Goal: Obtain resource: Download file/media

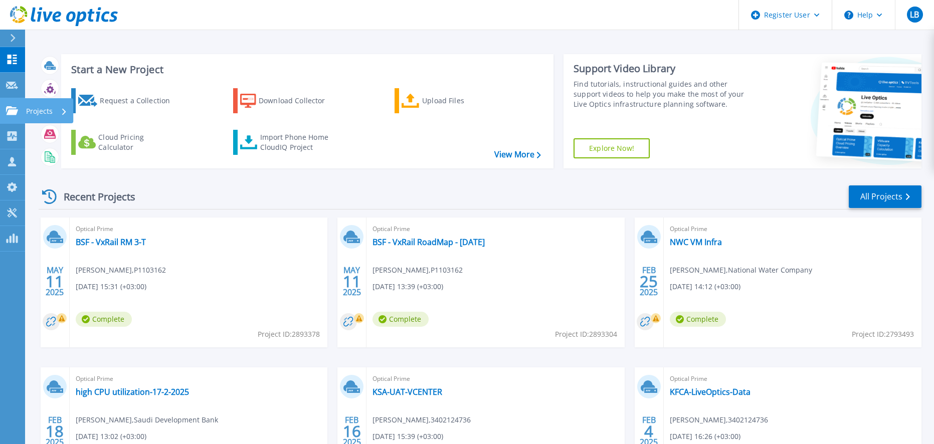
click at [20, 121] on link "Projects Projects" at bounding box center [12, 111] width 25 height 26
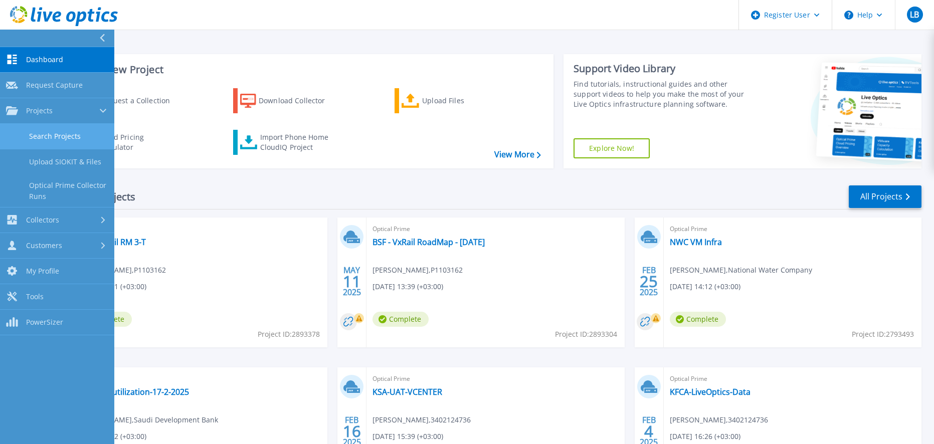
click at [57, 138] on link "Search Projects" at bounding box center [57, 137] width 114 height 26
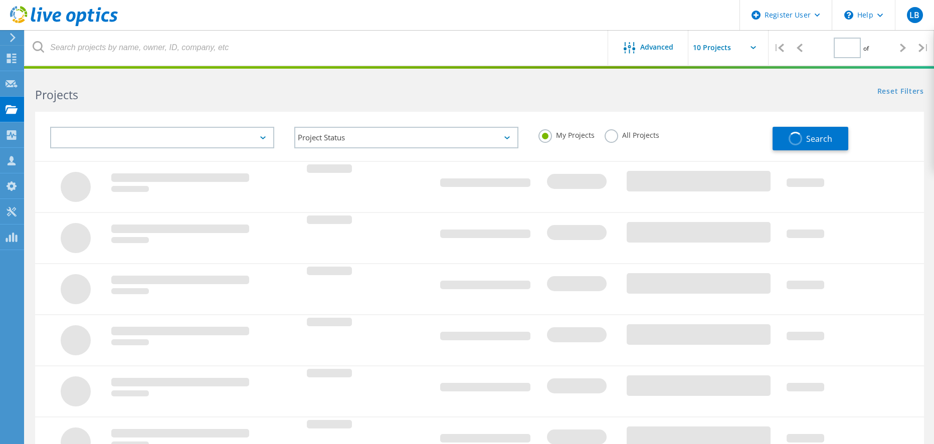
type input "1"
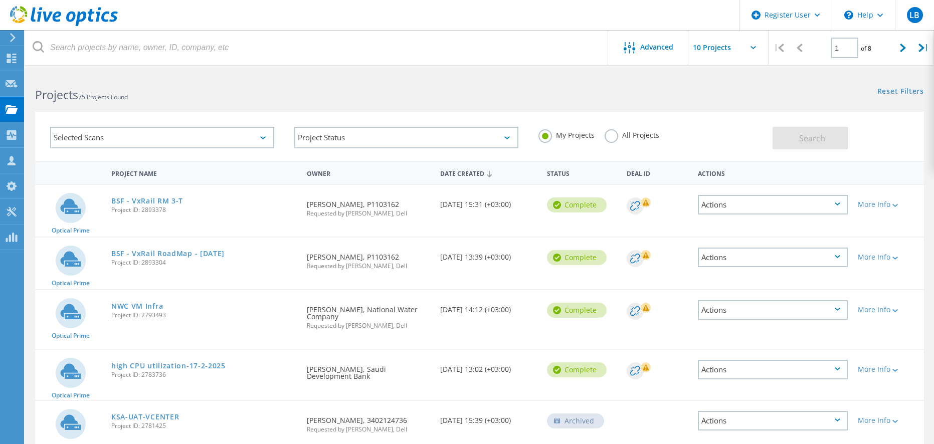
click at [624, 137] on label "All Projects" at bounding box center [631, 134] width 55 height 10
click at [0, 0] on input "All Projects" at bounding box center [0, 0] width 0 height 0
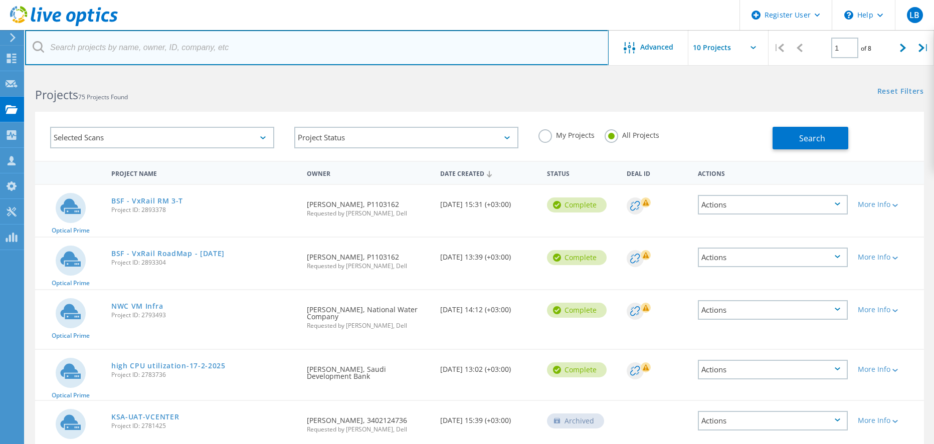
click at [116, 42] on input "text" at bounding box center [316, 47] width 583 height 35
type input "tawal"
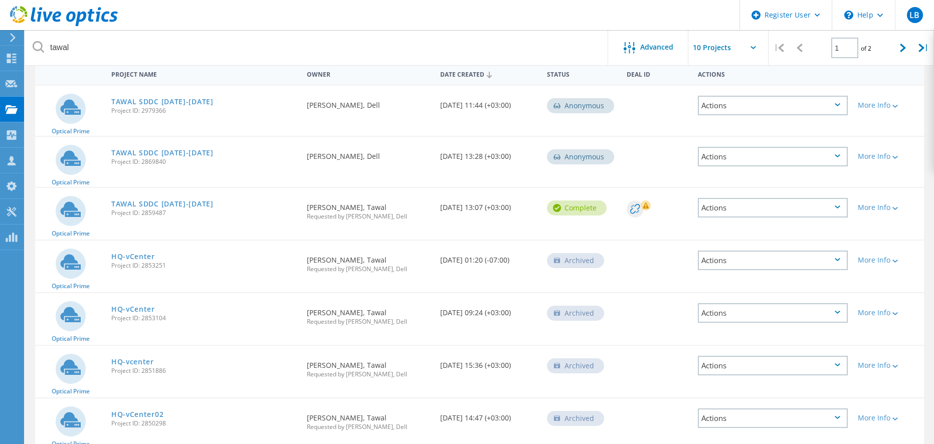
scroll to position [99, 0]
drag, startPoint x: 125, startPoint y: 257, endPoint x: 226, endPoint y: 236, distance: 102.5
click at [226, 236] on div "Optical Prime TAWAL SDDC 08-15Apr Project ID: 2859487 Requested By Yasir Al-ata…" at bounding box center [479, 214] width 888 height 52
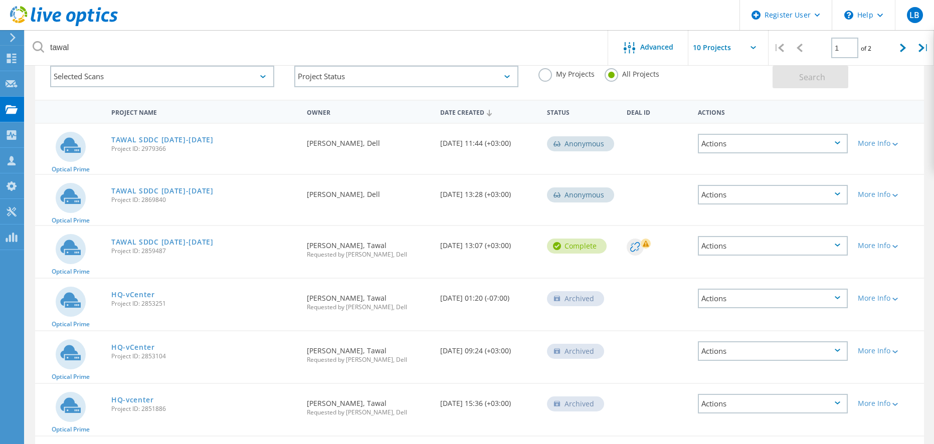
scroll to position [86, 0]
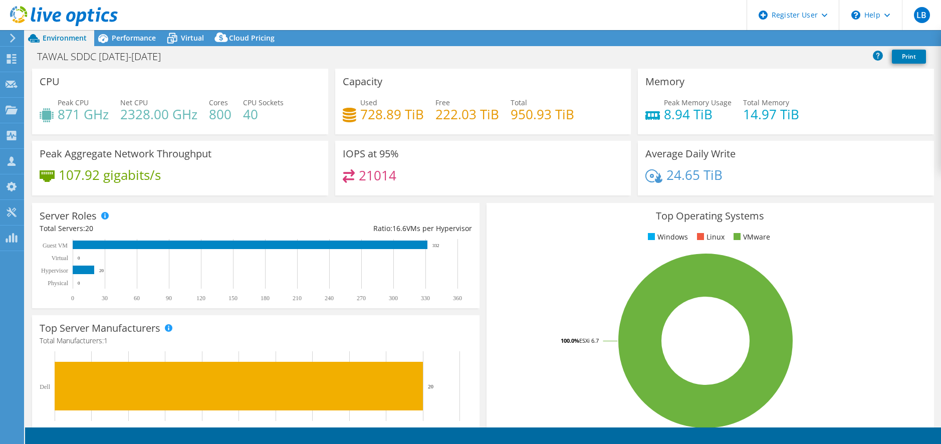
select select "USD"
click at [114, 43] on div "Performance" at bounding box center [128, 38] width 69 height 16
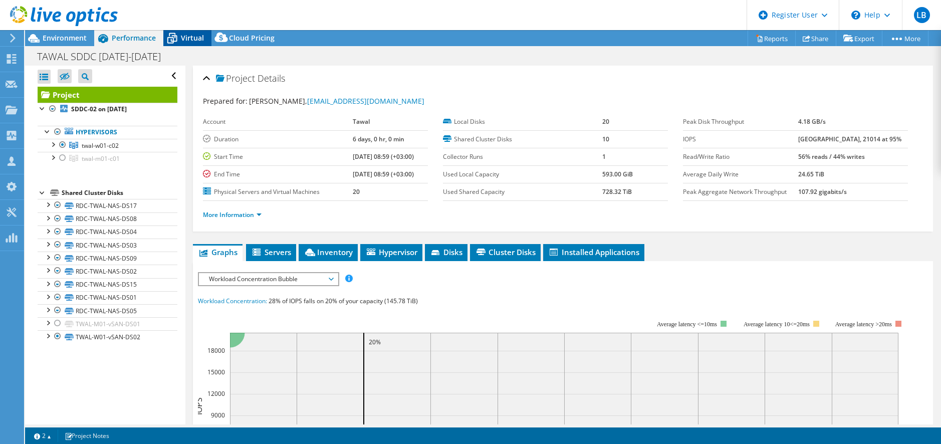
click at [185, 37] on span "Virtual" at bounding box center [192, 38] width 23 height 10
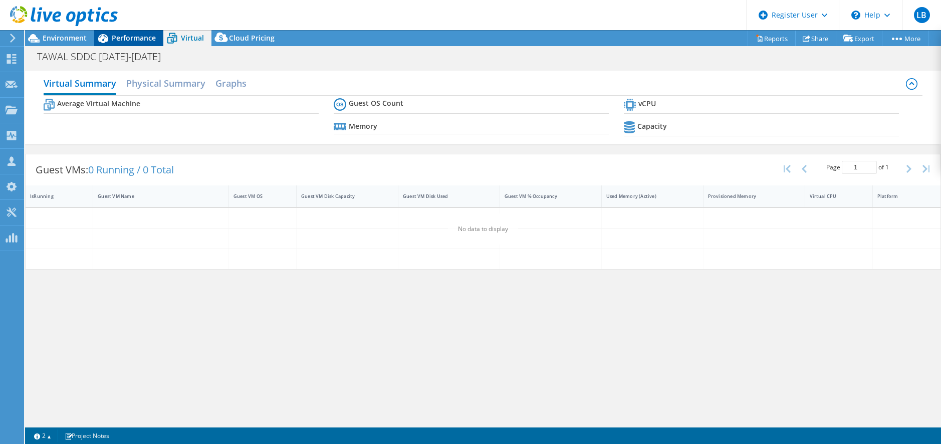
click at [117, 37] on span "Performance" at bounding box center [134, 38] width 44 height 10
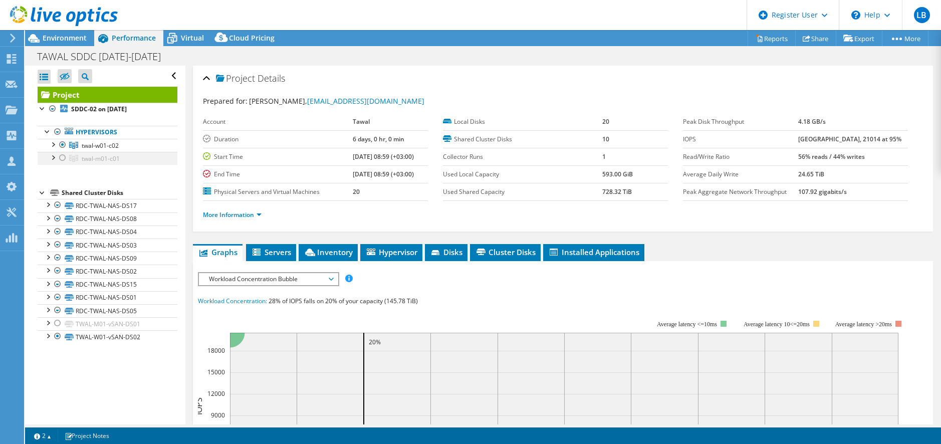
click at [54, 157] on div at bounding box center [53, 157] width 10 height 10
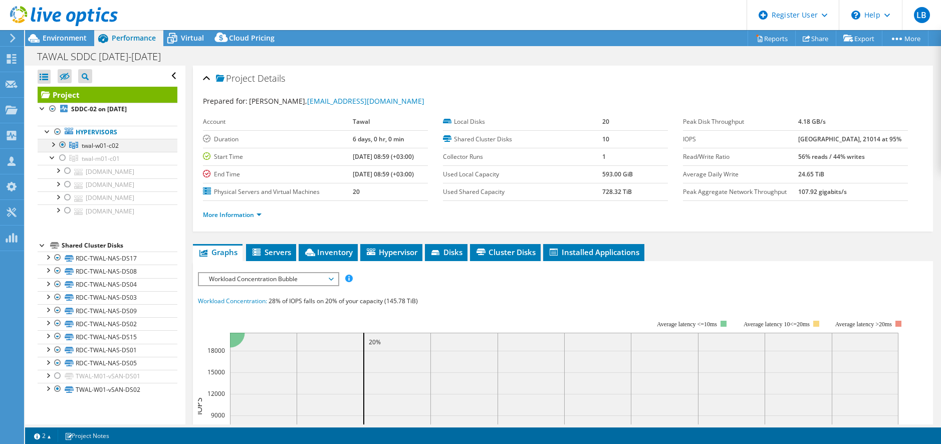
click at [53, 143] on div at bounding box center [53, 144] width 10 height 10
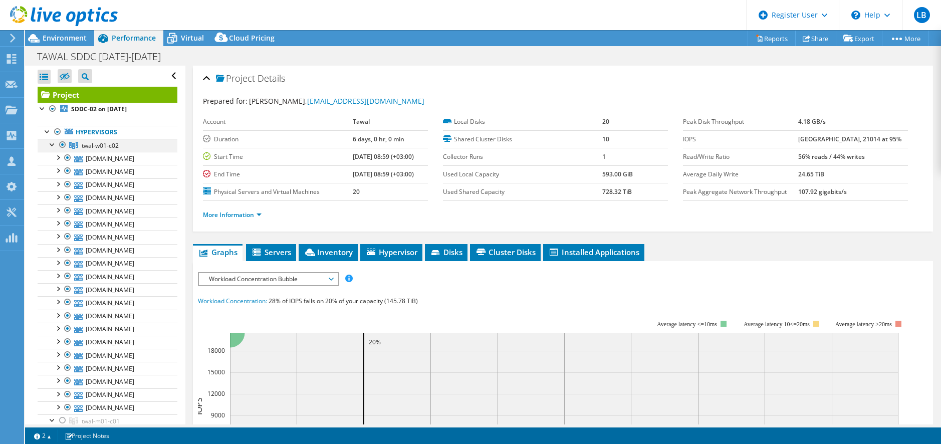
click at [53, 143] on div at bounding box center [53, 144] width 10 height 10
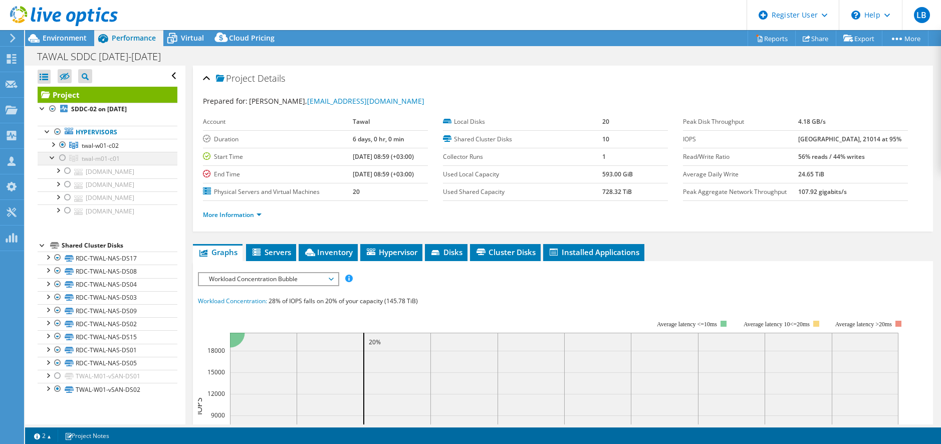
click at [48, 160] on div at bounding box center [53, 157] width 10 height 10
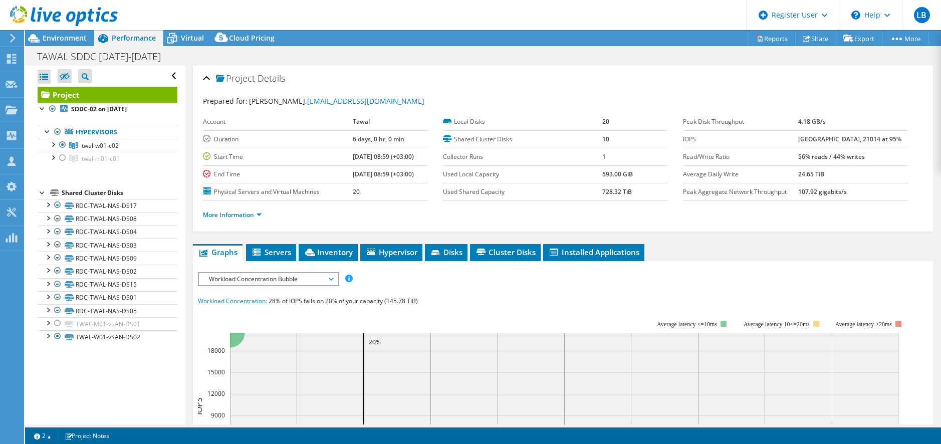
click at [44, 194] on div at bounding box center [43, 192] width 10 height 10
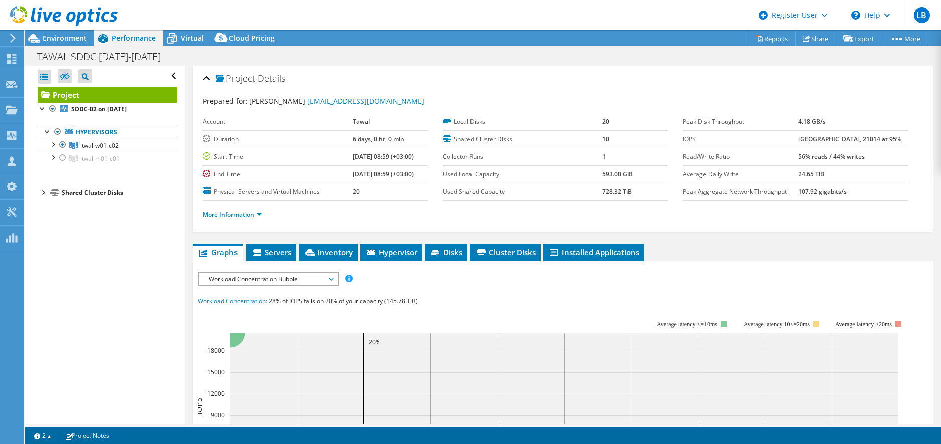
click at [44, 194] on div at bounding box center [43, 192] width 10 height 10
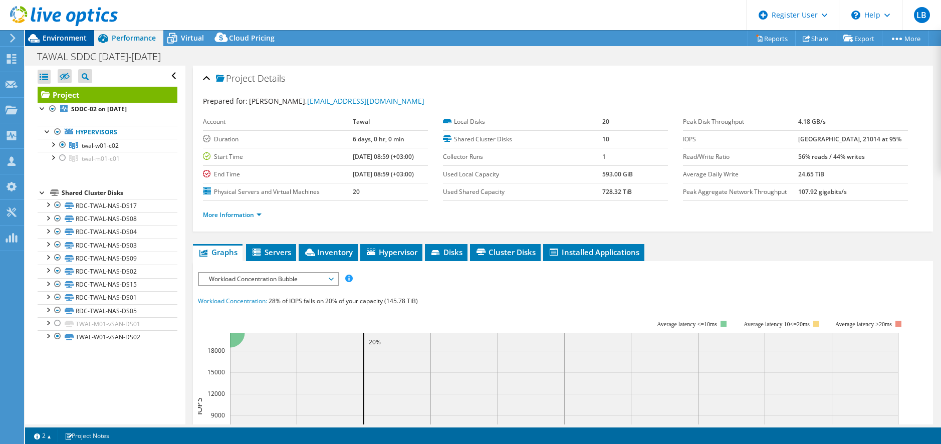
click at [81, 38] on span "Environment" at bounding box center [65, 38] width 44 height 10
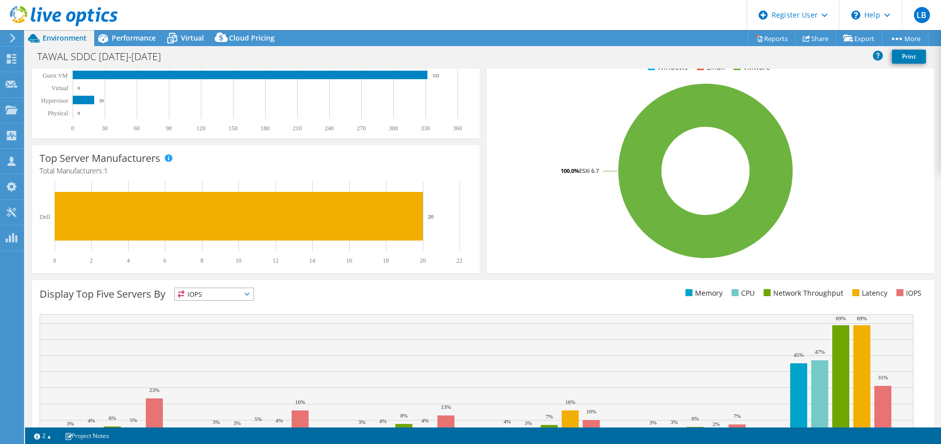
scroll to position [225, 0]
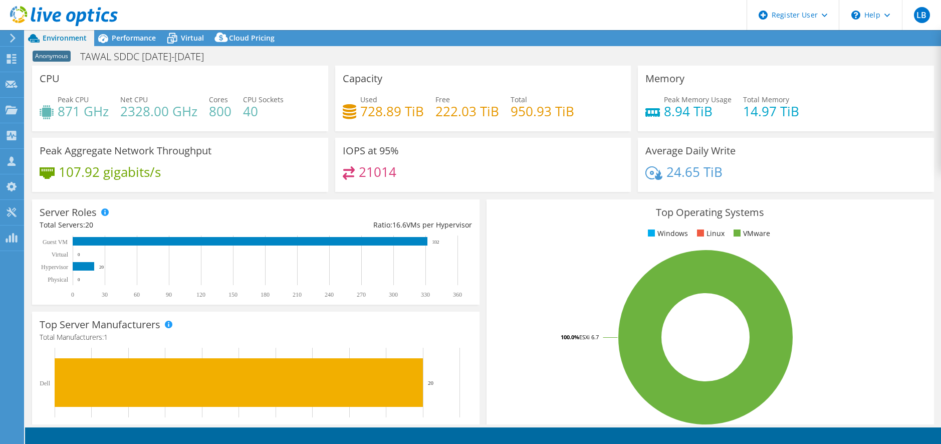
select select "USD"
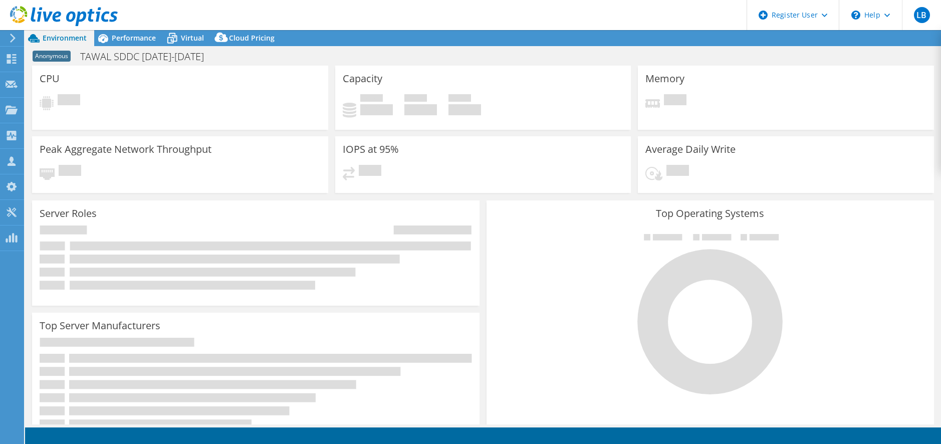
select select "USD"
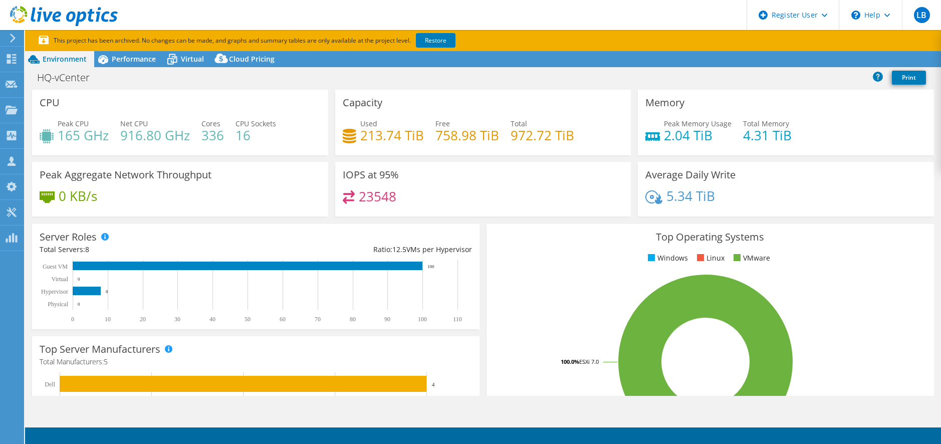
select select "USD"
click at [142, 66] on div "Performance" at bounding box center [128, 59] width 69 height 16
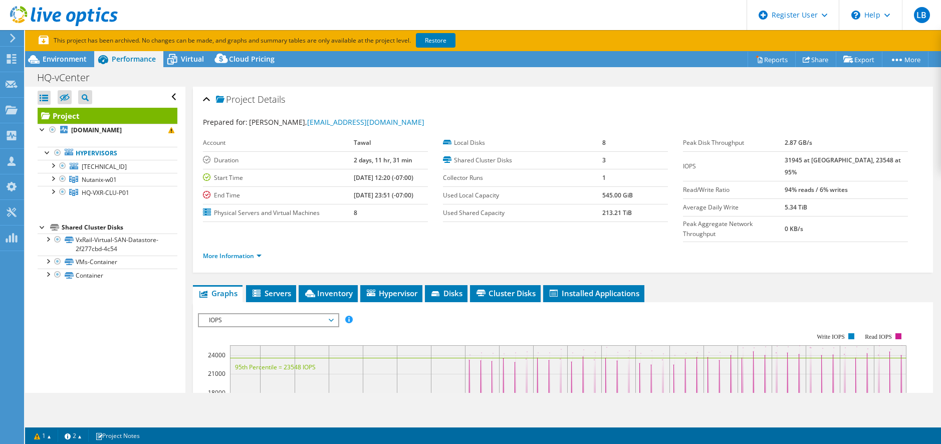
click at [43, 226] on div at bounding box center [43, 226] width 10 height 10
click at [194, 59] on span "Virtual" at bounding box center [192, 59] width 23 height 10
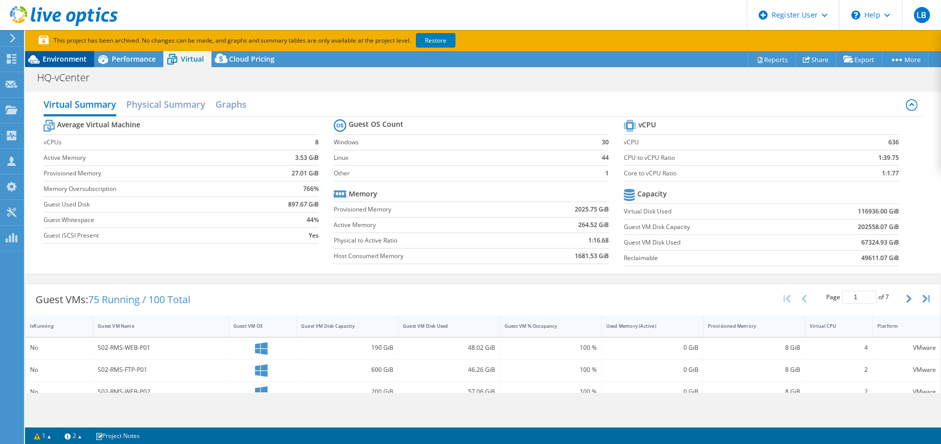
click at [75, 59] on span "Environment" at bounding box center [65, 59] width 44 height 10
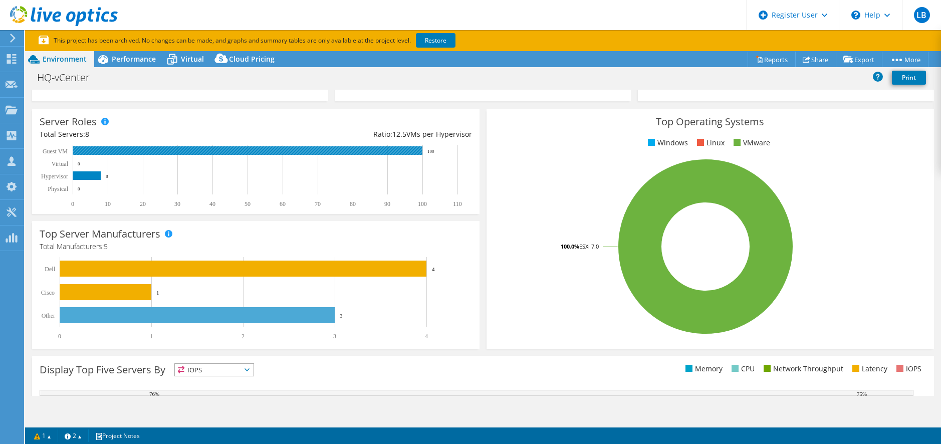
scroll to position [216, 0]
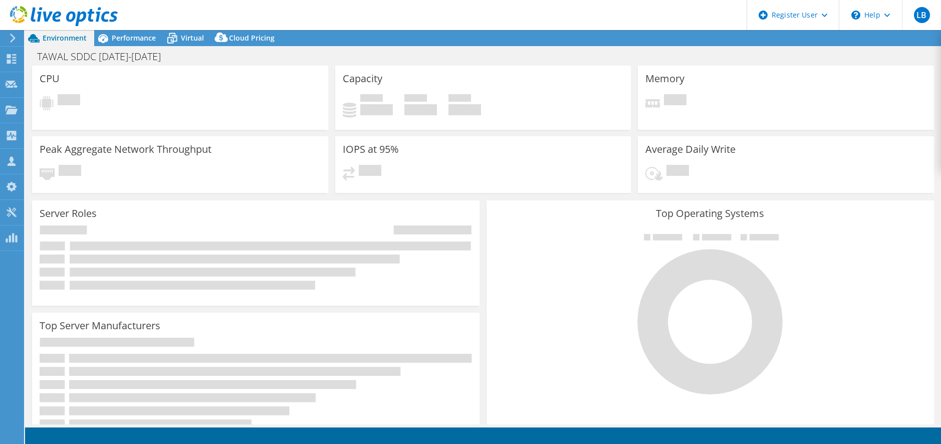
select select "USD"
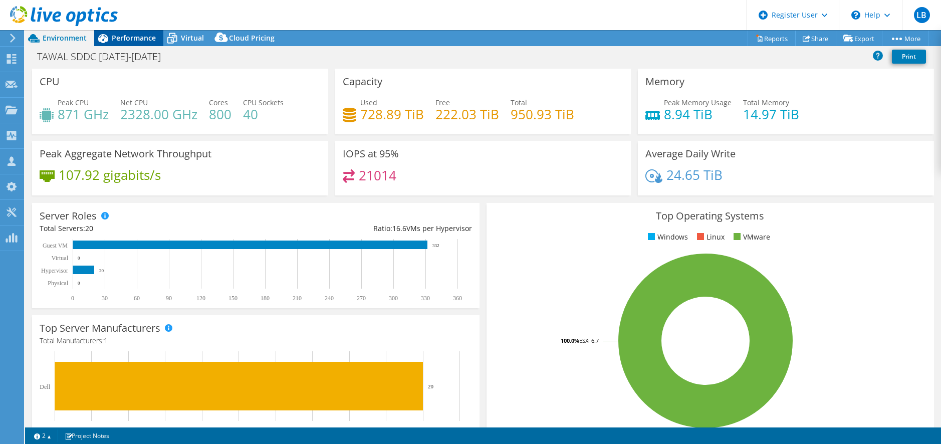
click at [129, 32] on div "Performance" at bounding box center [128, 38] width 69 height 16
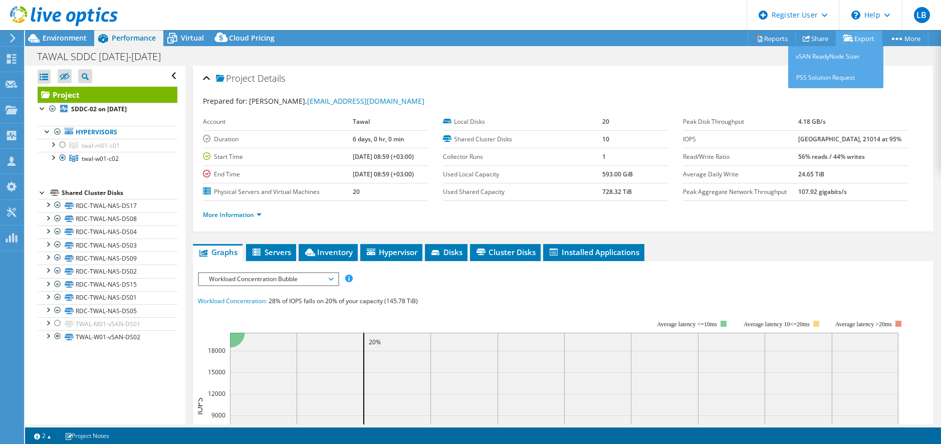
click at [855, 43] on link "Export" at bounding box center [859, 39] width 47 height 16
click at [849, 37] on icon at bounding box center [848, 39] width 10 height 8
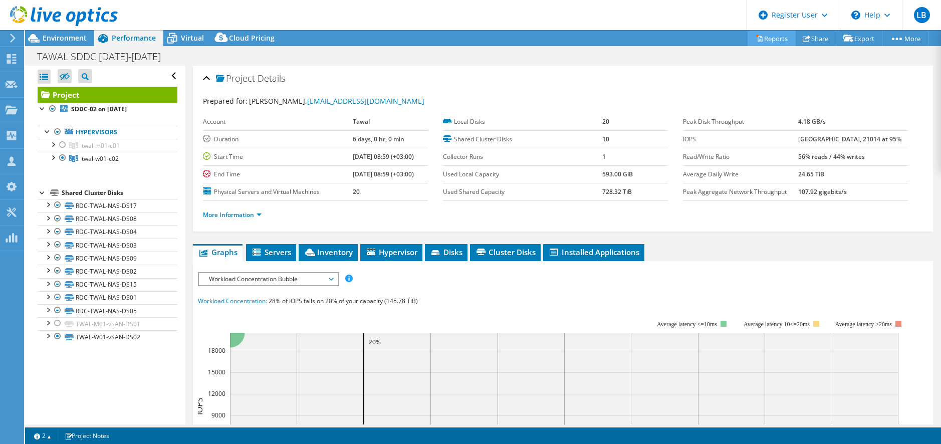
click at [760, 35] on link "Reports" at bounding box center [772, 39] width 48 height 16
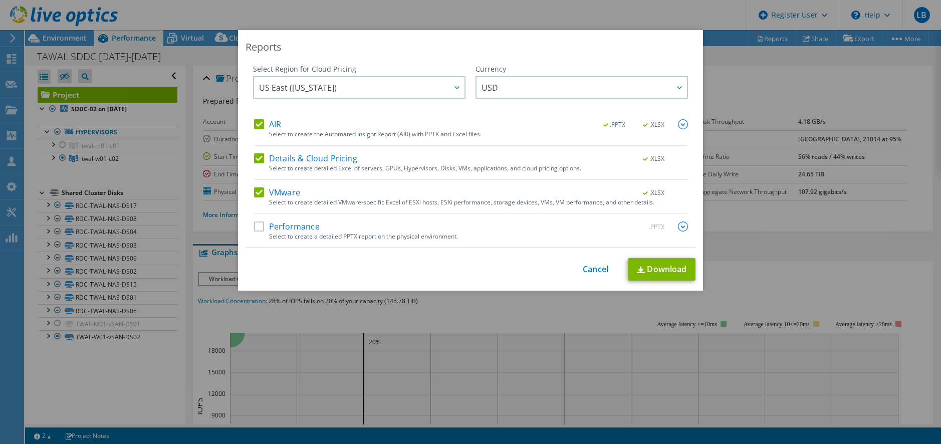
click at [335, 228] on div "Performance .PPTX" at bounding box center [471, 227] width 434 height 12
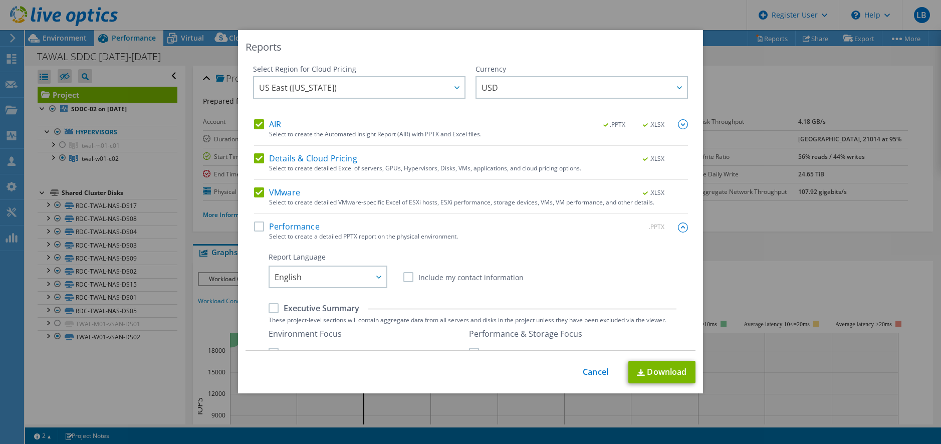
click at [254, 226] on label "Performance" at bounding box center [287, 226] width 66 height 10
click at [0, 0] on input "Performance" at bounding box center [0, 0] width 0 height 0
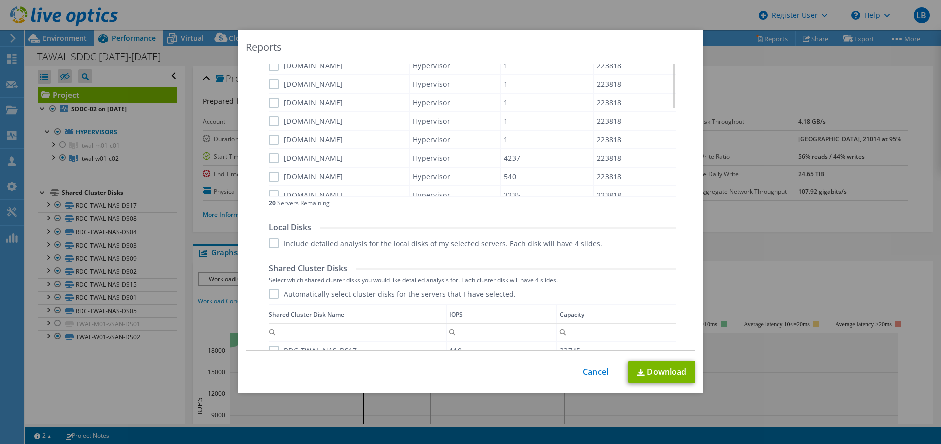
scroll to position [552, 0]
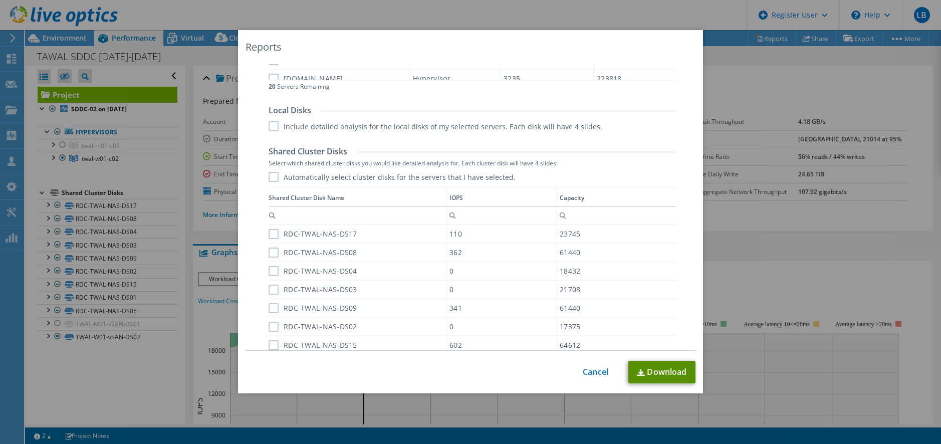
click at [665, 366] on link "Download" at bounding box center [661, 372] width 67 height 23
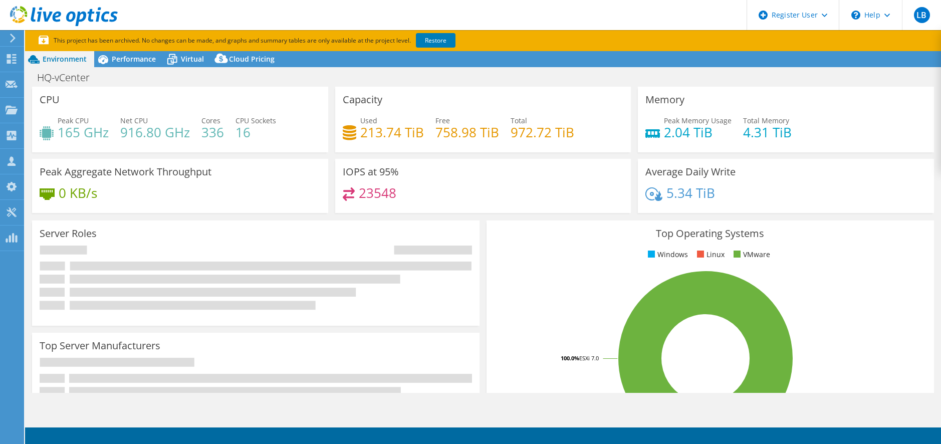
select select "USD"
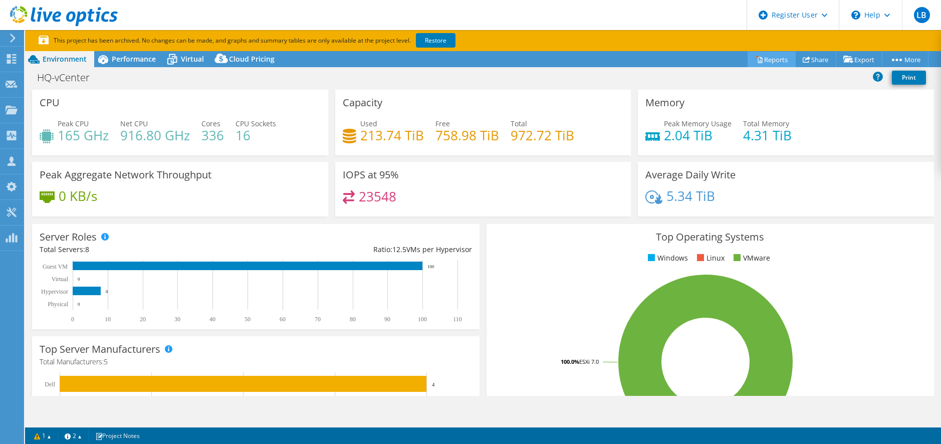
click at [762, 65] on link "Reports" at bounding box center [772, 60] width 48 height 16
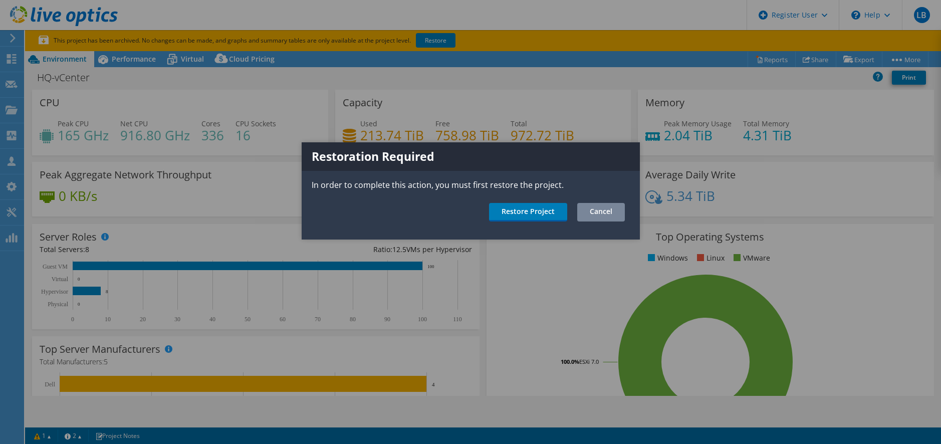
click at [595, 208] on link "Cancel" at bounding box center [601, 212] width 48 height 19
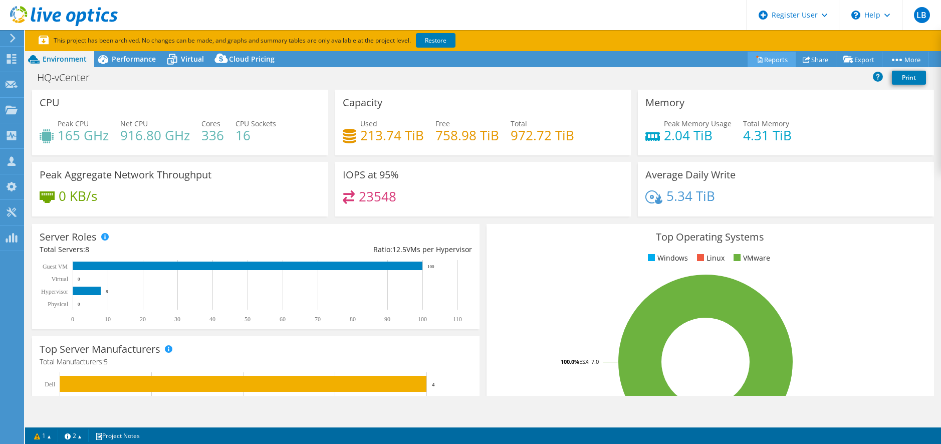
click at [750, 54] on link "Reports" at bounding box center [772, 60] width 48 height 16
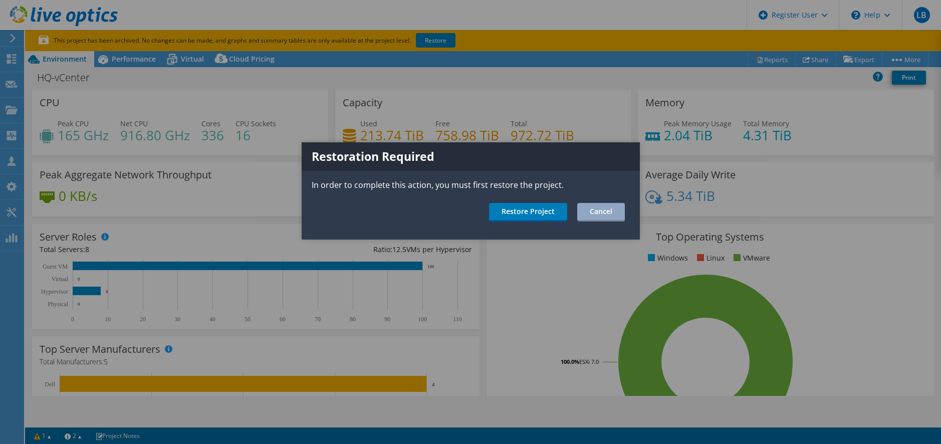
click at [465, 24] on div at bounding box center [470, 222] width 941 height 444
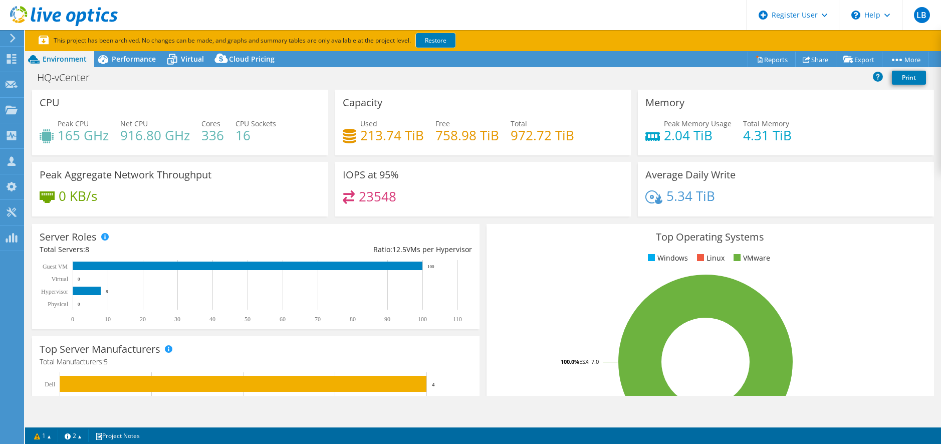
click at [428, 40] on link "Restore" at bounding box center [436, 40] width 40 height 15
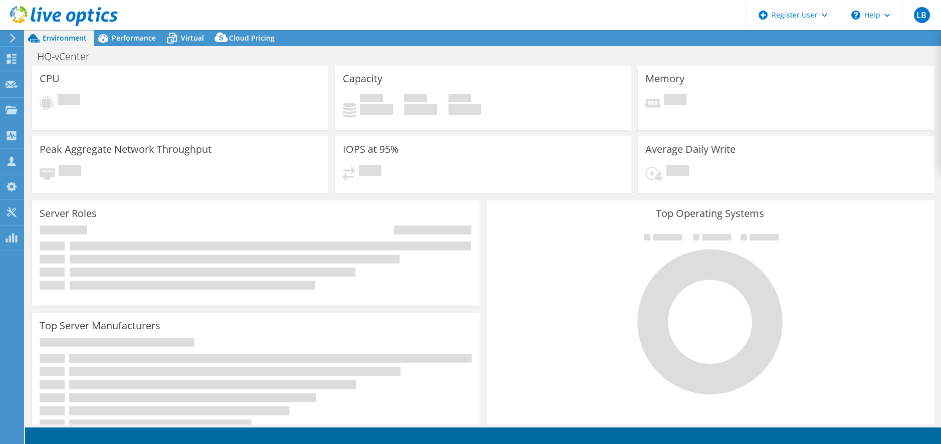
select select "USD"
